Goal: Find contact information: Find contact information

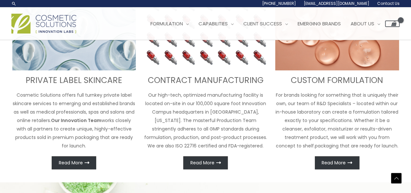
scroll to position [265, 0]
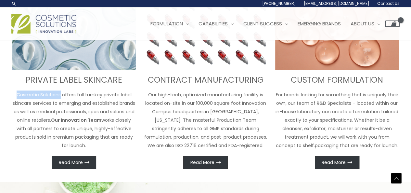
drag, startPoint x: 61, startPoint y: 96, endPoint x: 13, endPoint y: 92, distance: 48.3
click at [13, 92] on p "Cosmetic Solutions offers full turnkey private label skincare services to emerg…" at bounding box center [74, 119] width 124 height 59
copy p "Cosmetic Solutions"
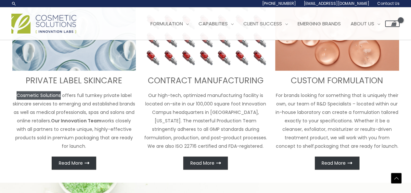
scroll to position [257, 0]
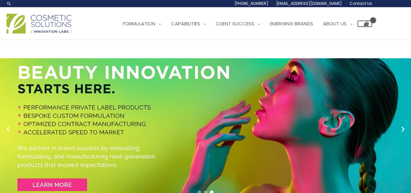
click at [360, 2] on span "Contact Us" at bounding box center [361, 4] width 22 height 6
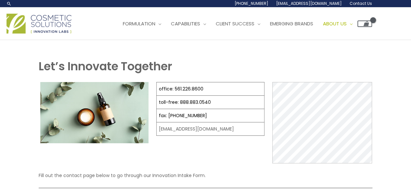
select select
copy td "[EMAIL_ADDRESS][DOMAIN_NAME]"
drag, startPoint x: 224, startPoint y: 130, endPoint x: 157, endPoint y: 133, distance: 67.0
click at [157, 133] on td "[EMAIL_ADDRESS][DOMAIN_NAME]" at bounding box center [211, 128] width 108 height 13
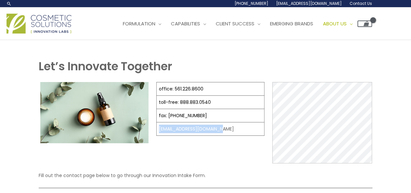
copy td "[EMAIL_ADDRESS][DOMAIN_NAME]"
